Goal: Task Accomplishment & Management: Use online tool/utility

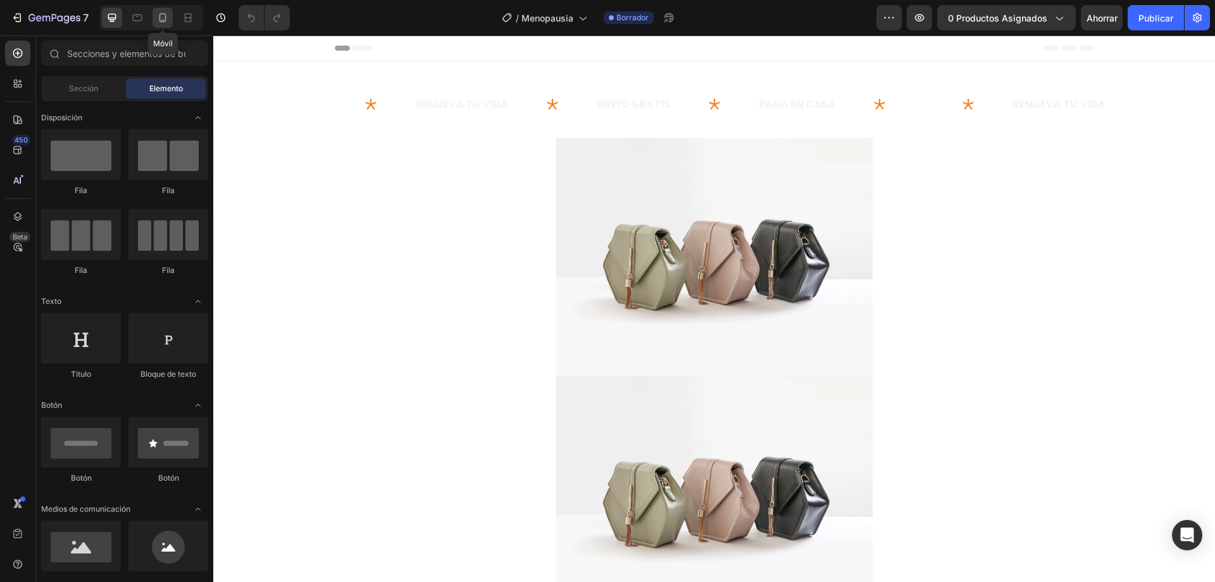
click at [162, 9] on div at bounding box center [163, 18] width 20 height 20
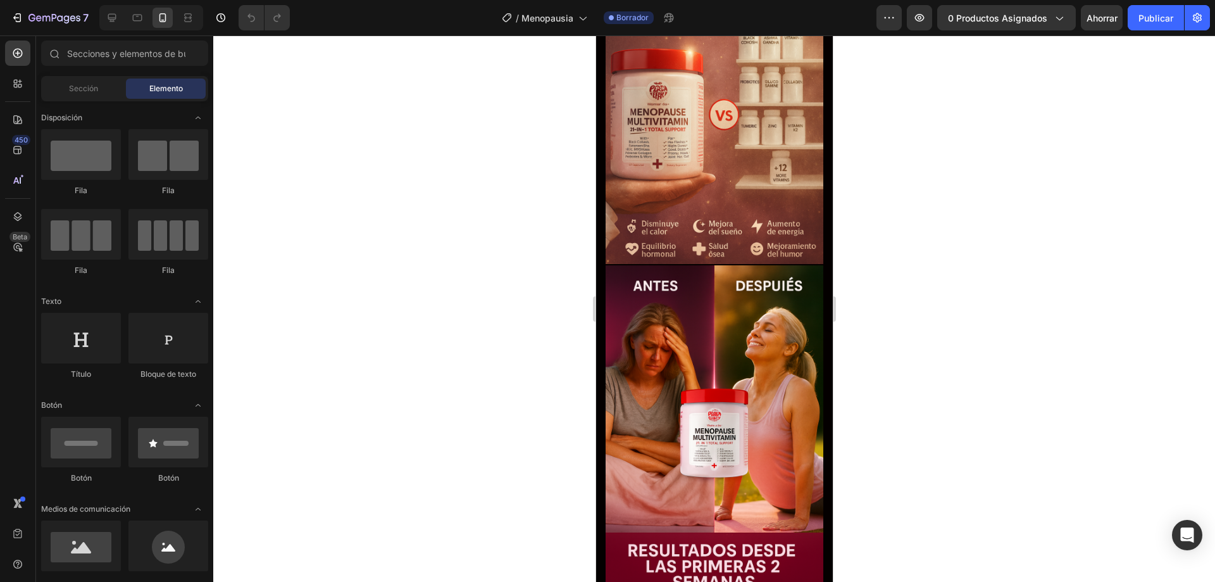
scroll to position [1046, 0]
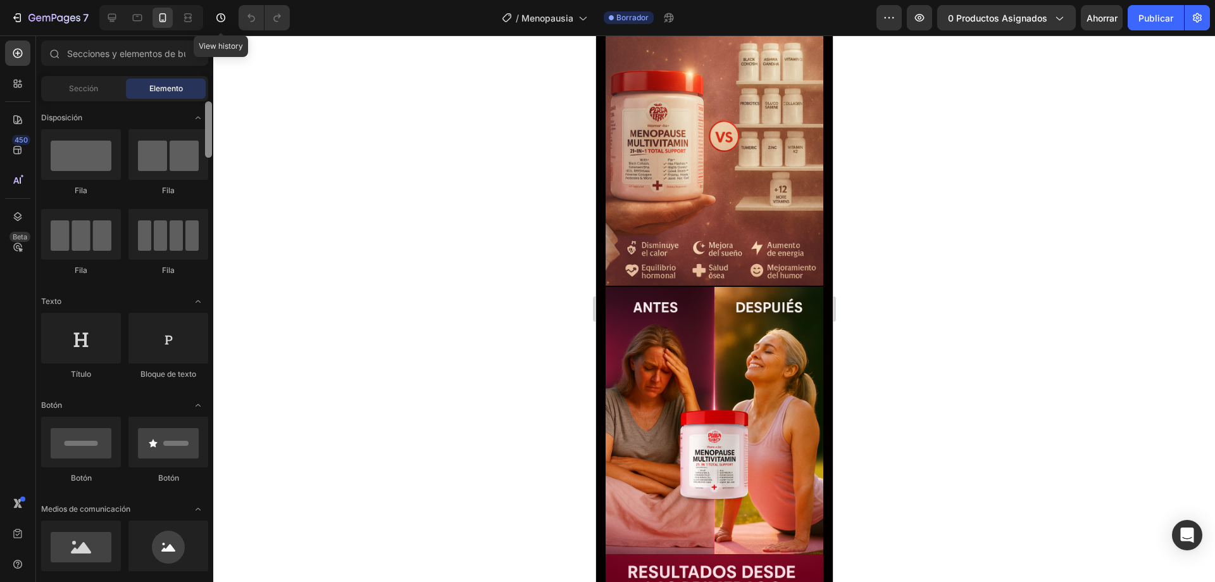
drag, startPoint x: 208, startPoint y: 135, endPoint x: 242, endPoint y: 17, distance: 122.6
click at [234, 0] on div "7 View history / Menopausia Borrador Avance 0 productos asignados Ahorrar Publi…" at bounding box center [607, 0] width 1215 height 0
drag, startPoint x: 210, startPoint y: 115, endPoint x: 255, endPoint y: 85, distance: 53.5
click at [212, 97] on div "Sections(18) Elementos(84) Sección Elemento Sección de héroes Detalle del produ…" at bounding box center [124, 310] width 177 height 538
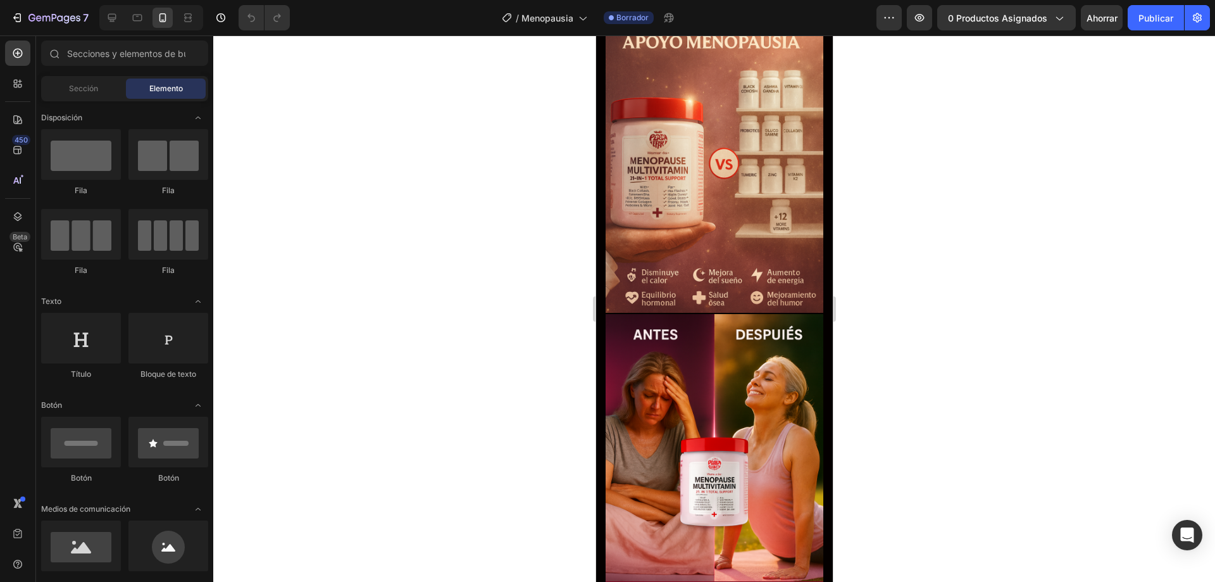
scroll to position [0, 0]
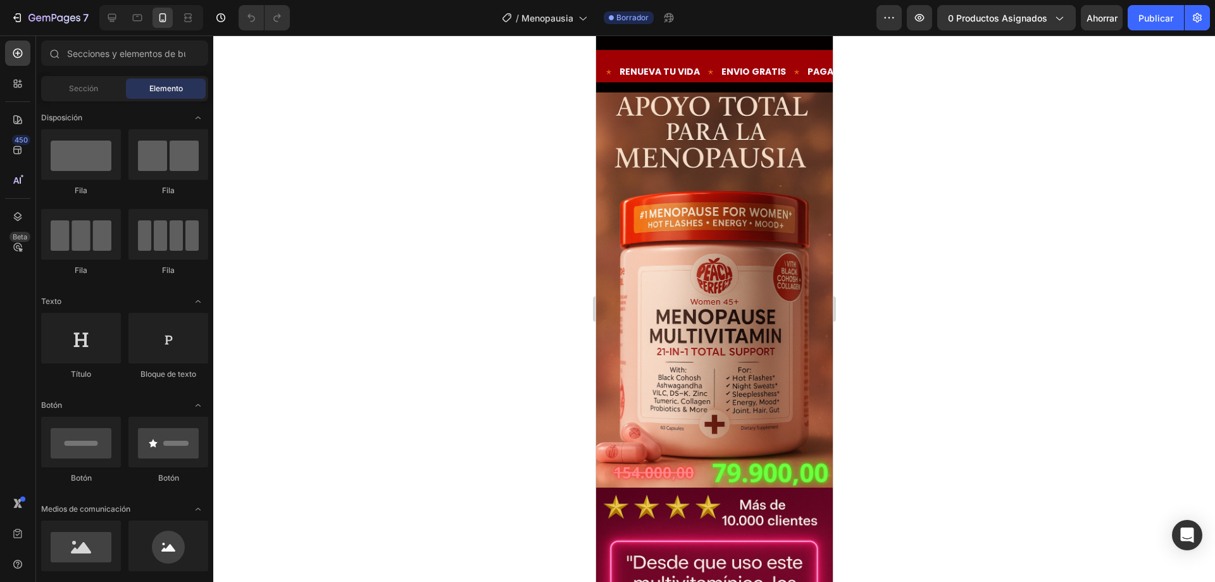
drag, startPoint x: 826, startPoint y: 198, endPoint x: 1385, endPoint y: 68, distance: 573.7
click at [734, 228] on img at bounding box center [714, 290] width 237 height 397
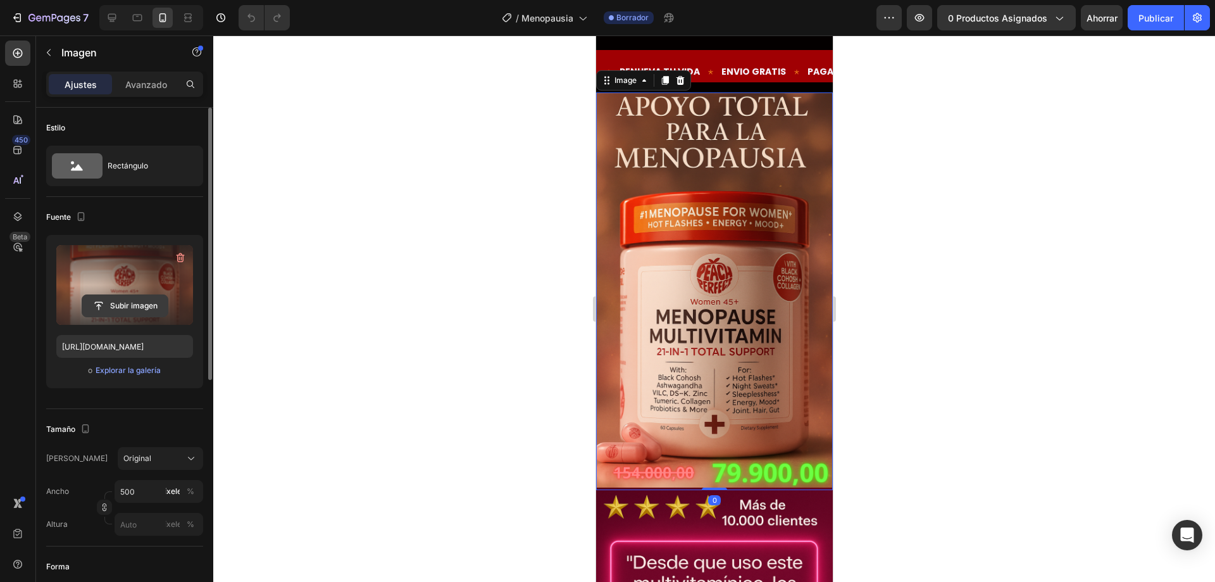
click at [148, 298] on input "file" at bounding box center [124, 306] width 85 height 22
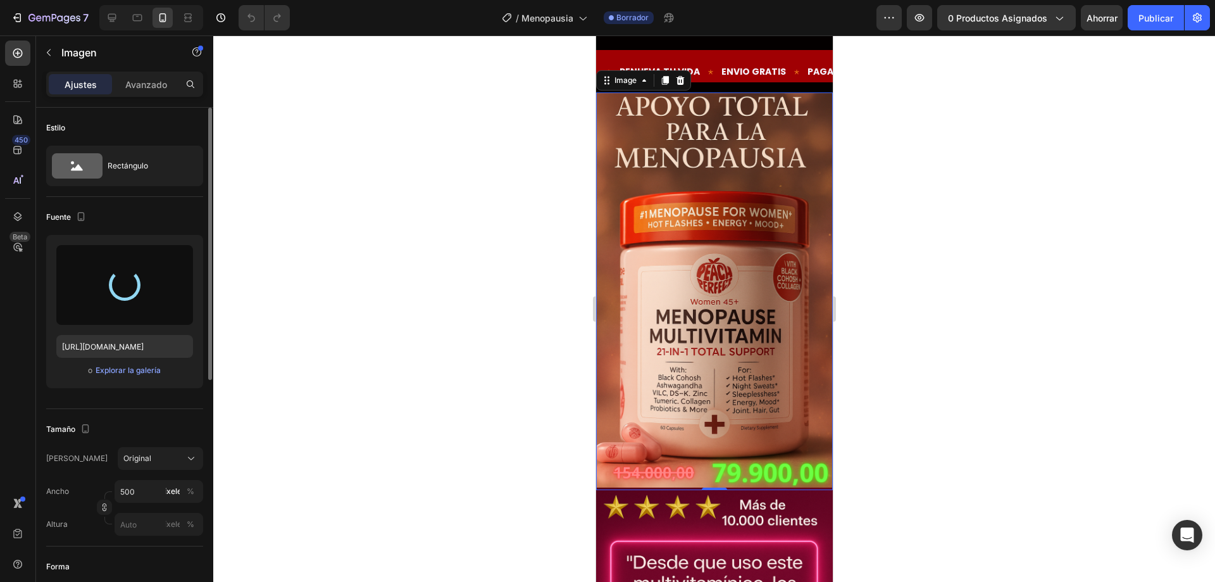
type input "[URL][DOMAIN_NAME]"
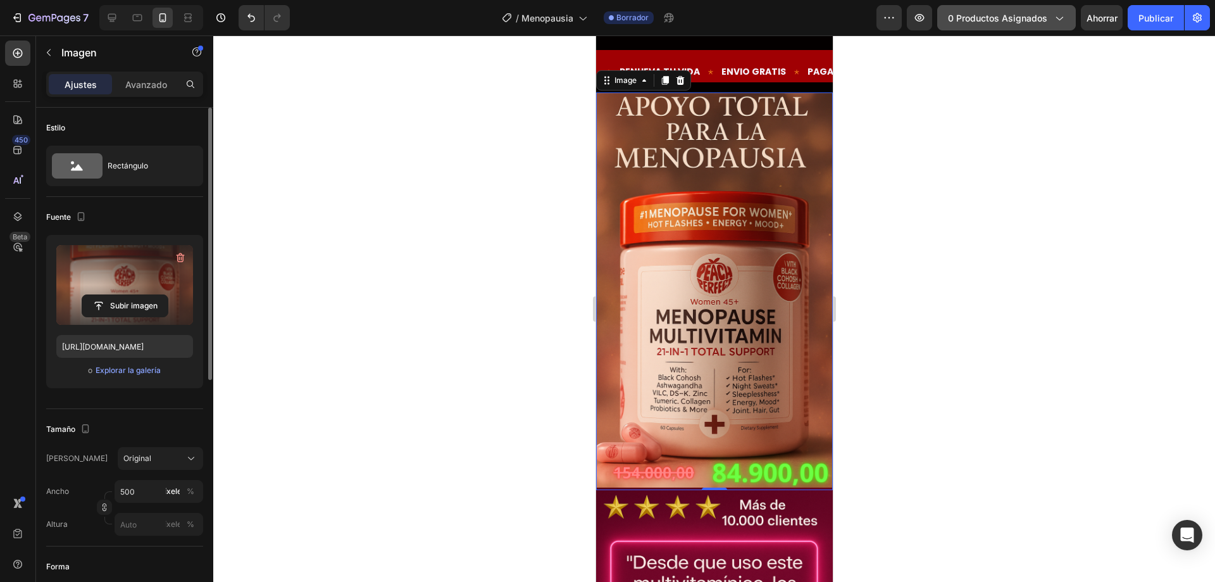
click at [1055, 9] on button "0 productos asignados" at bounding box center [1006, 17] width 139 height 25
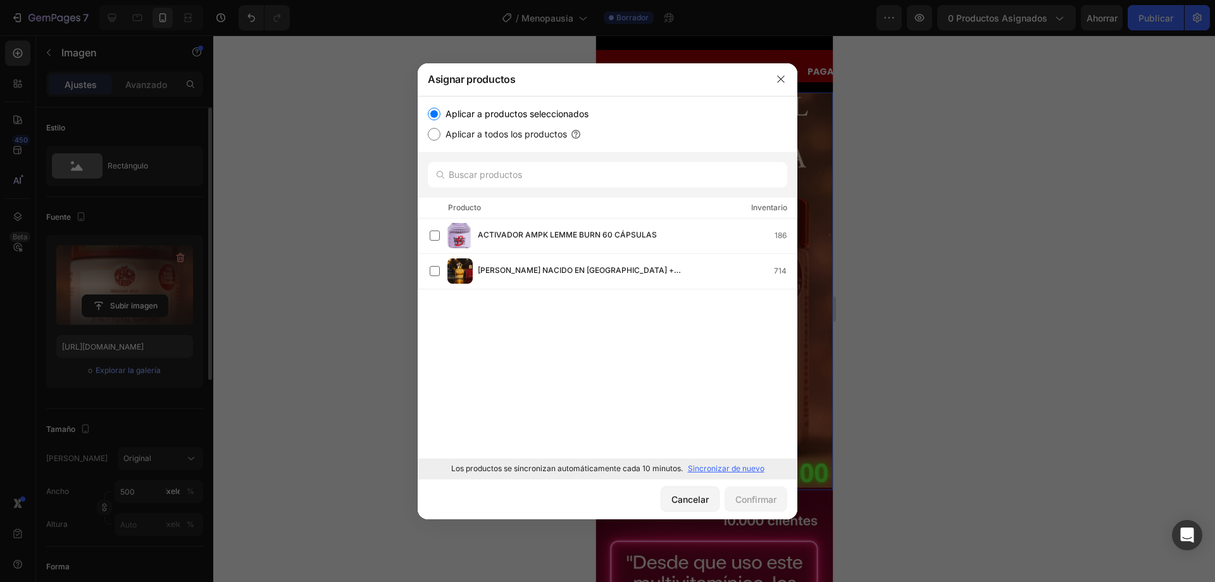
click at [739, 471] on font "Sincronizar de nuevo" at bounding box center [726, 467] width 77 height 9
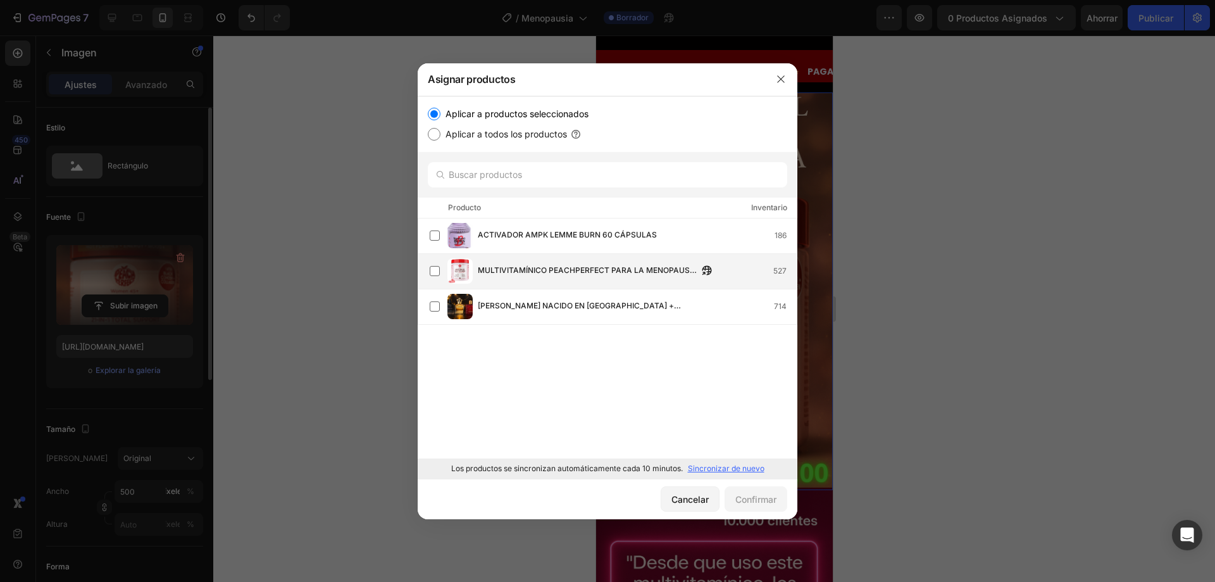
click at [446, 268] on div "MULTIVITAMÍNICO PEACHPERFECT PARA LA MENOPAUSIA 60 Cápsulas 527" at bounding box center [613, 270] width 367 height 25
click at [756, 491] on button "Confirmar" at bounding box center [756, 498] width 63 height 25
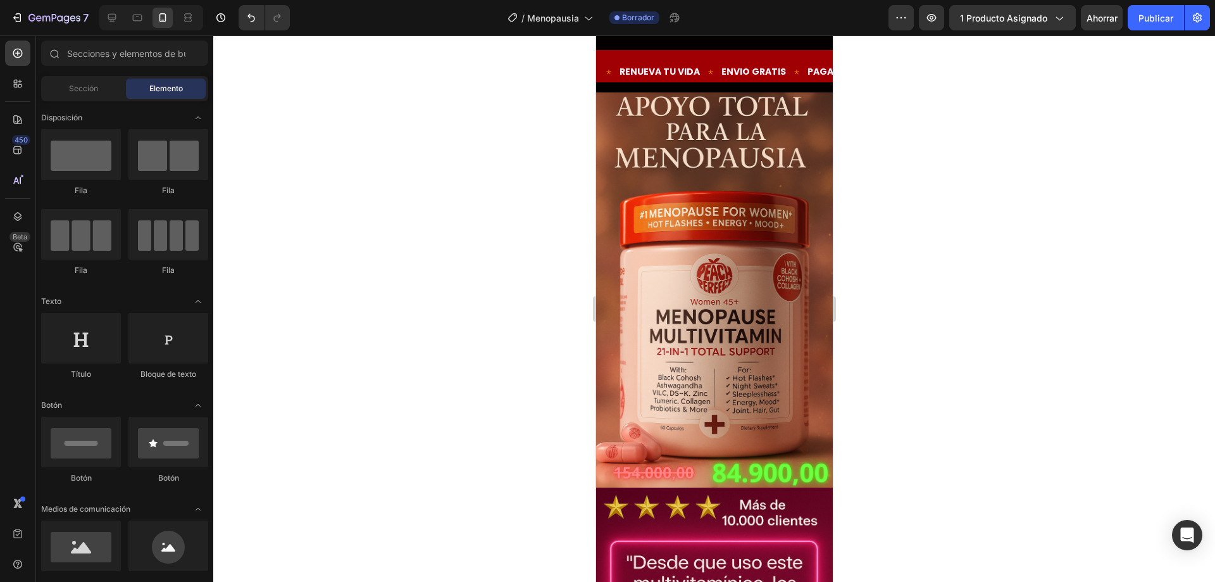
drag, startPoint x: 826, startPoint y: 259, endPoint x: 1413, endPoint y: 51, distance: 622.3
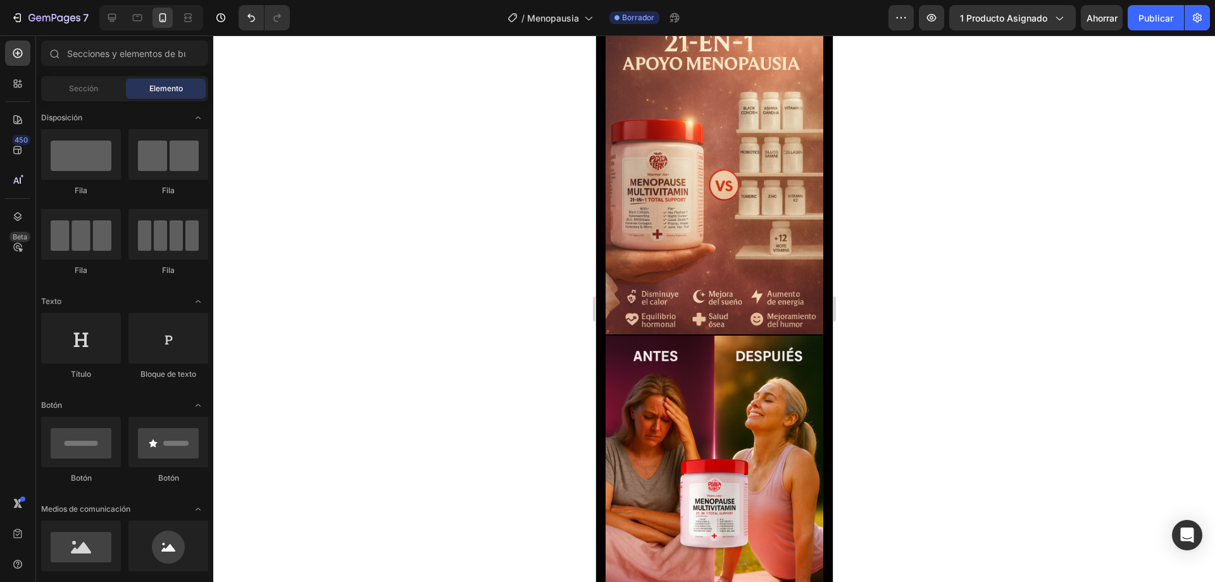
scroll to position [1023, 0]
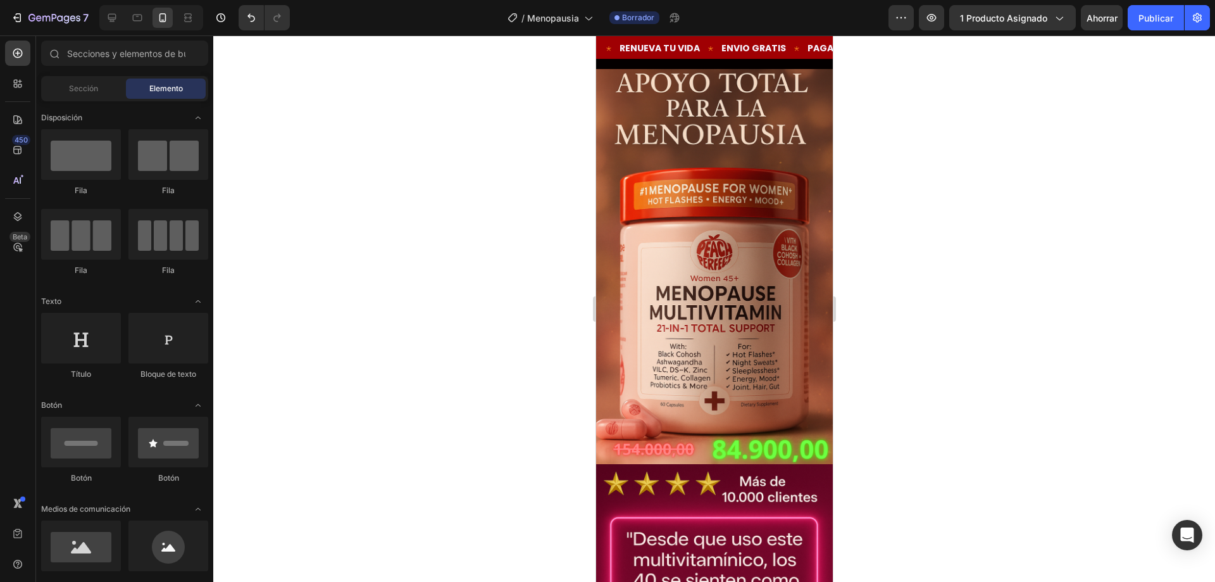
scroll to position [0, 0]
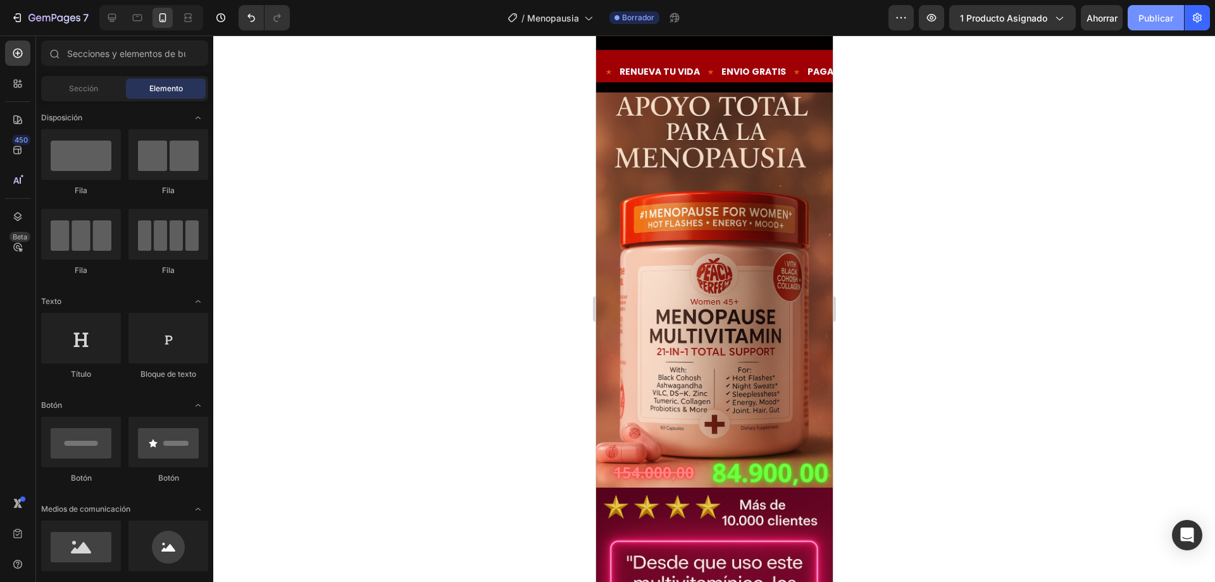
click at [1177, 22] on button "Publicar" at bounding box center [1156, 17] width 56 height 25
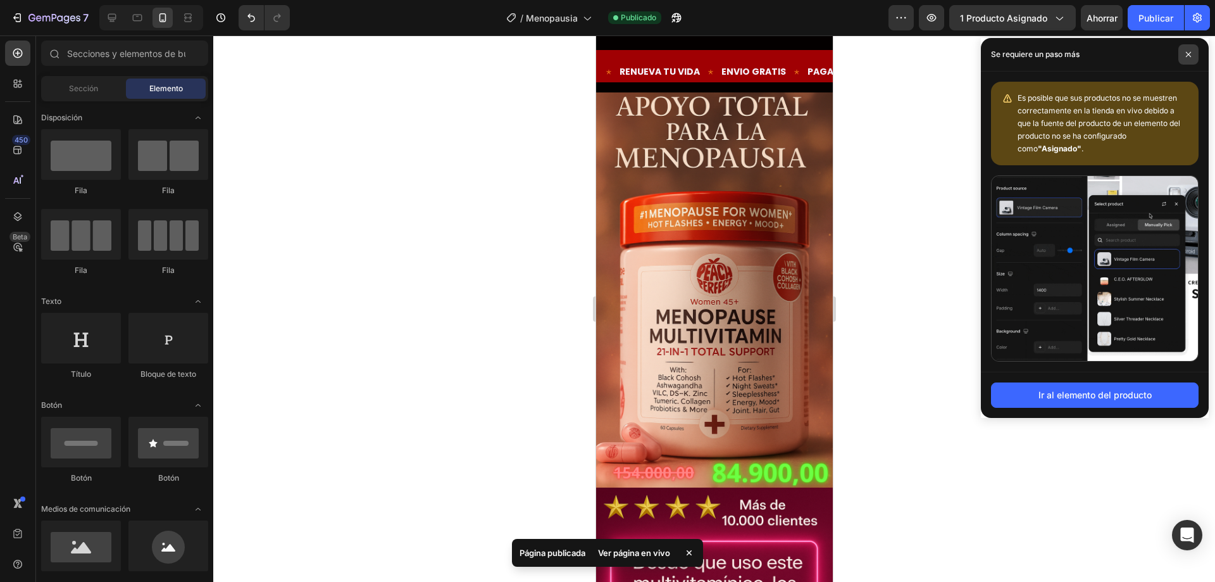
click at [1189, 51] on span at bounding box center [1188, 54] width 20 height 20
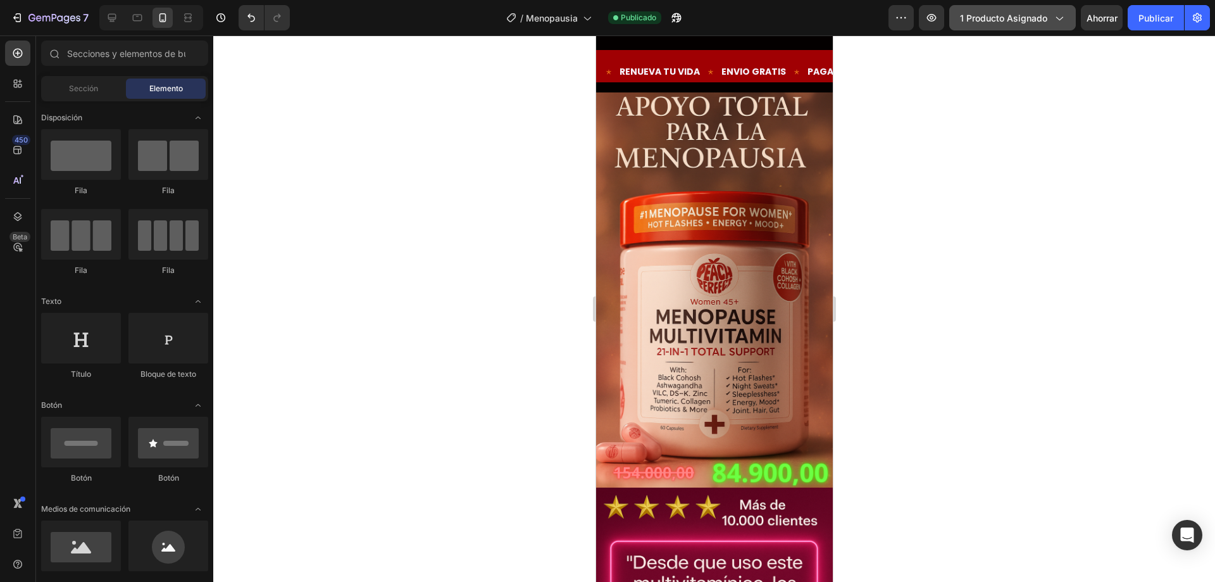
click at [1039, 16] on font "1 producto asignado" at bounding box center [1003, 18] width 87 height 11
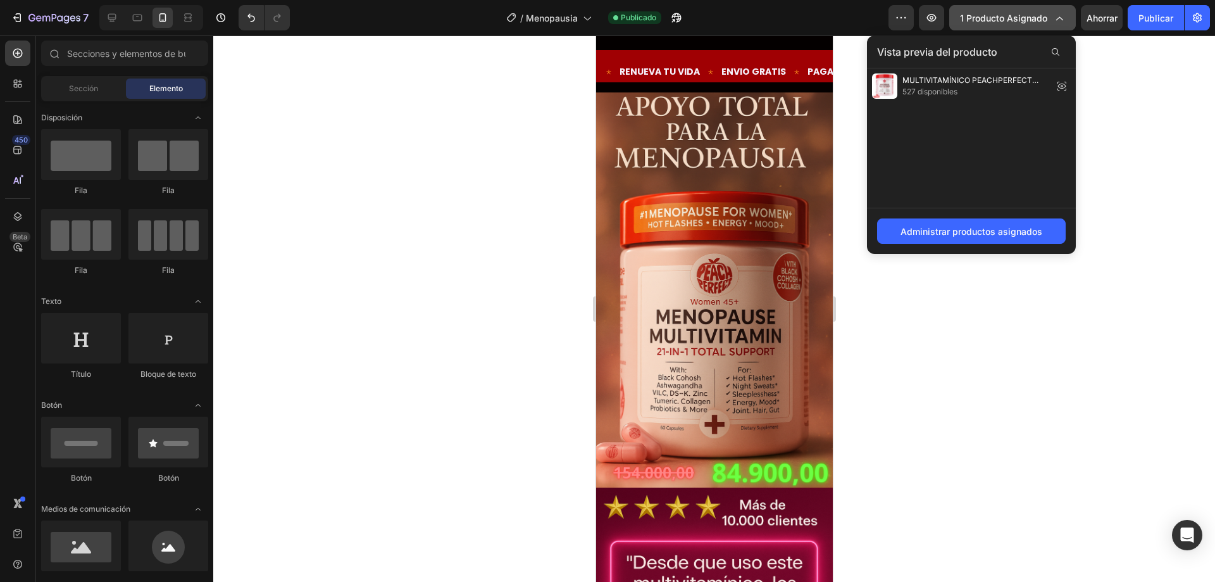
click at [1044, 15] on font "1 producto asignado" at bounding box center [1003, 18] width 87 height 11
